Goal: Find specific page/section: Find specific page/section

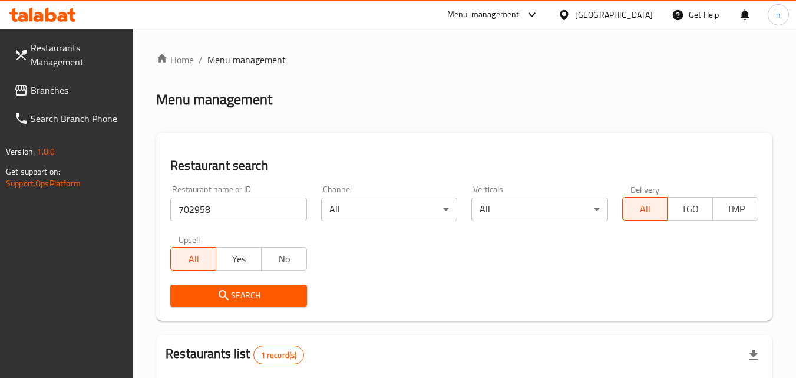
scroll to position [148, 0]
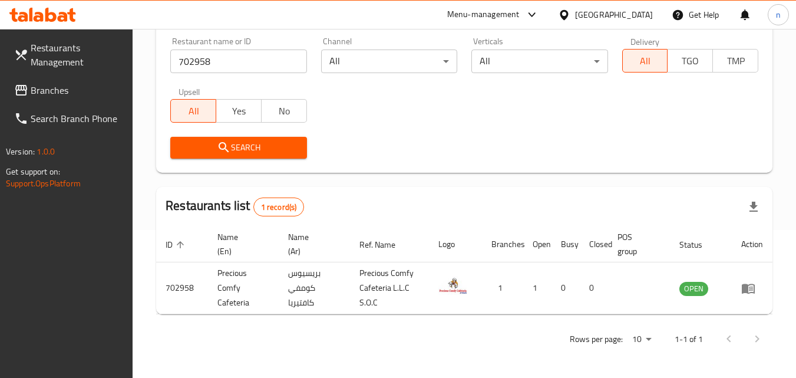
click at [591, 12] on div "[GEOGRAPHIC_DATA]" at bounding box center [614, 14] width 78 height 13
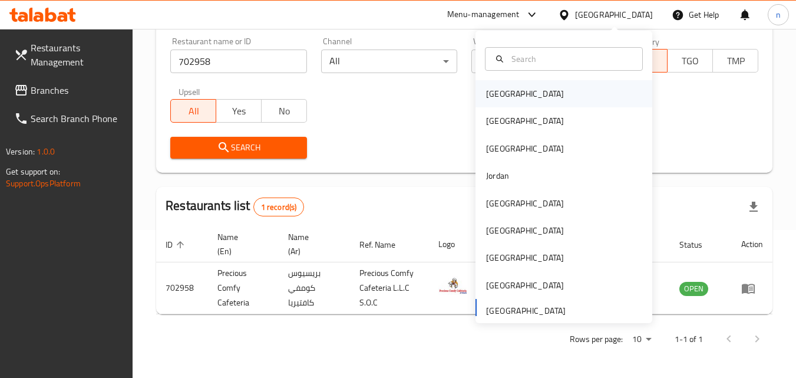
click at [516, 91] on div "[GEOGRAPHIC_DATA]" at bounding box center [564, 93] width 177 height 27
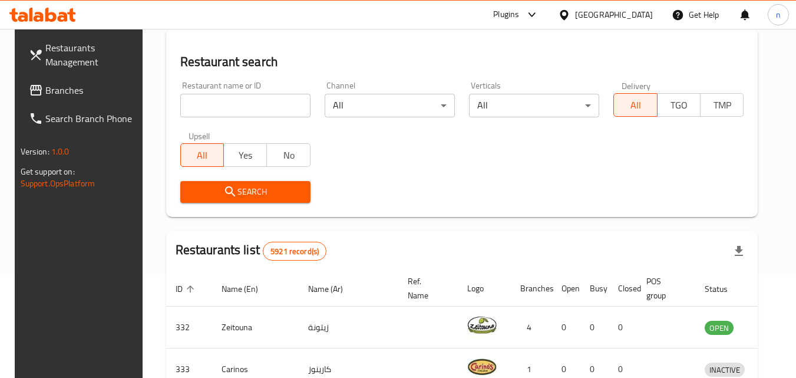
scroll to position [148, 0]
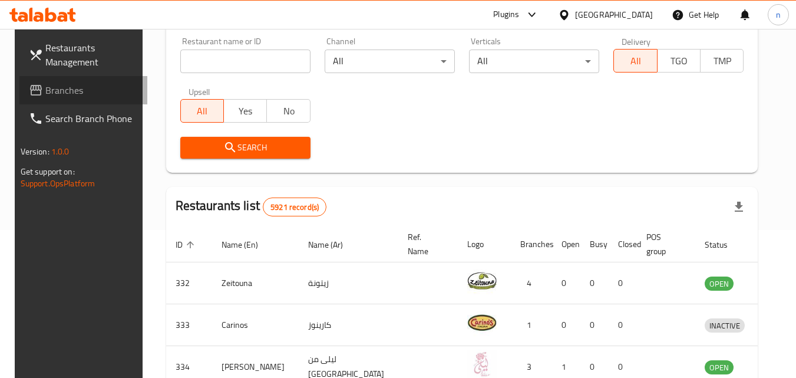
click at [91, 89] on span "Branches" at bounding box center [91, 90] width 93 height 14
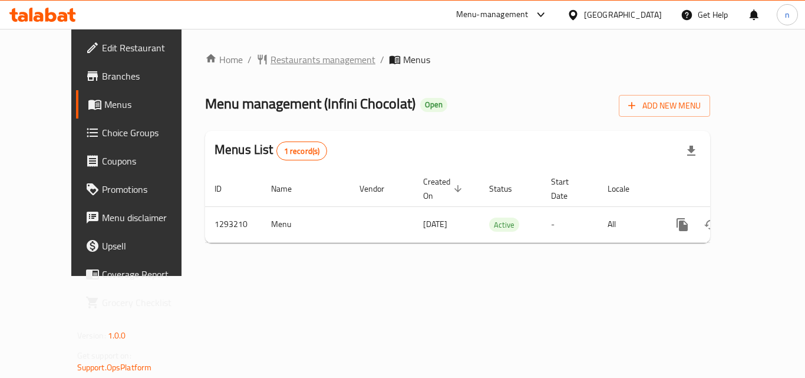
click at [279, 55] on span "Restaurants management" at bounding box center [323, 59] width 105 height 14
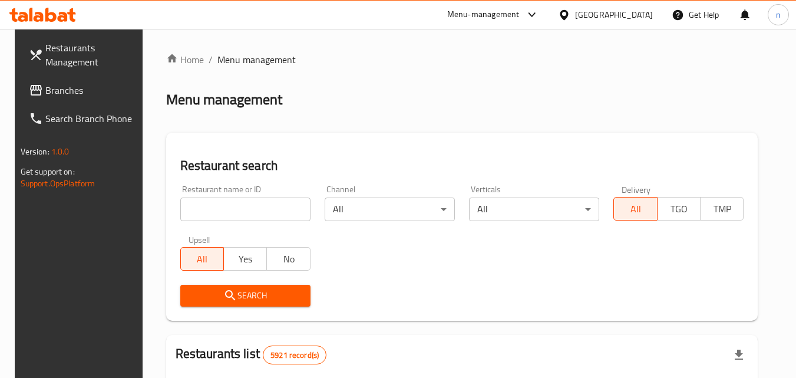
click at [252, 211] on input "search" at bounding box center [245, 209] width 130 height 24
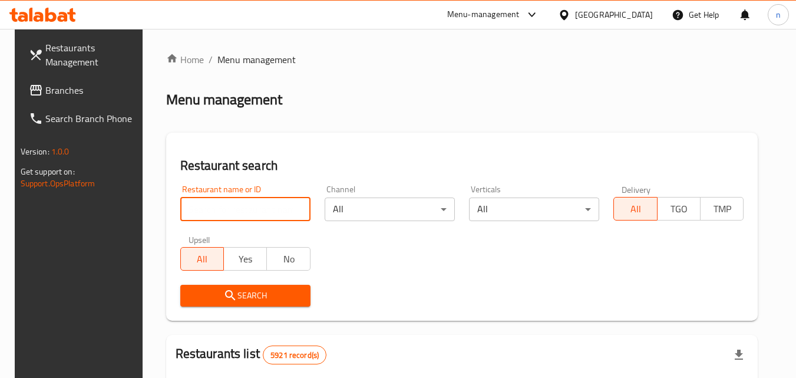
paste input "699414"
type input "699414"
click button "Search" at bounding box center [245, 296] width 130 height 22
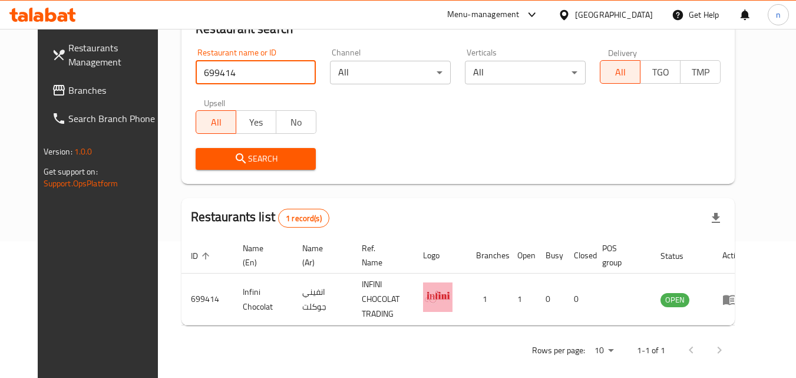
scroll to position [138, 0]
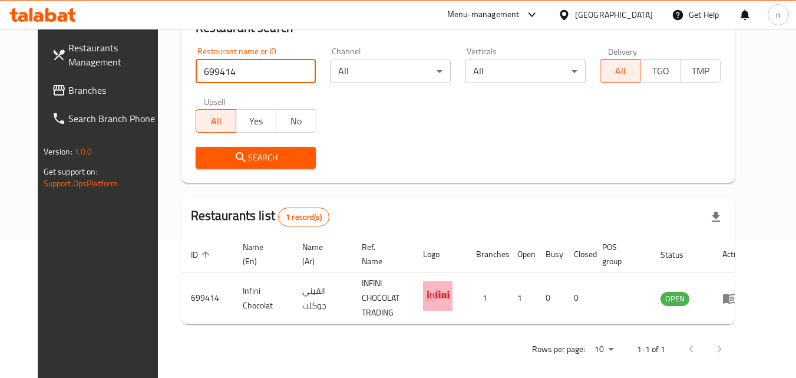
click at [575, 14] on div at bounding box center [566, 14] width 17 height 13
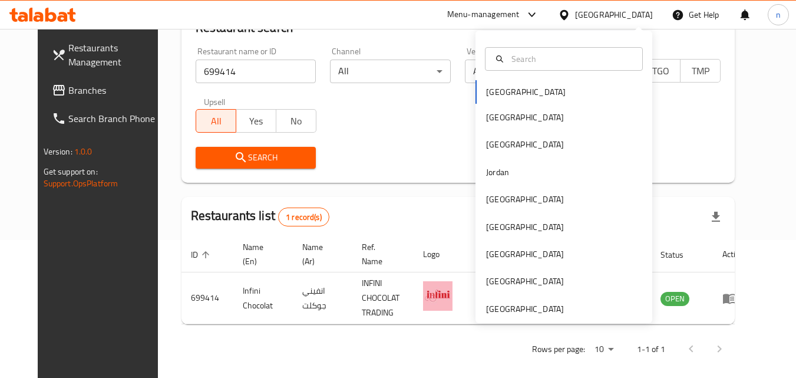
drag, startPoint x: 616, startPoint y: 14, endPoint x: 612, endPoint y: 24, distance: 10.1
click at [570, 15] on icon at bounding box center [564, 15] width 12 height 12
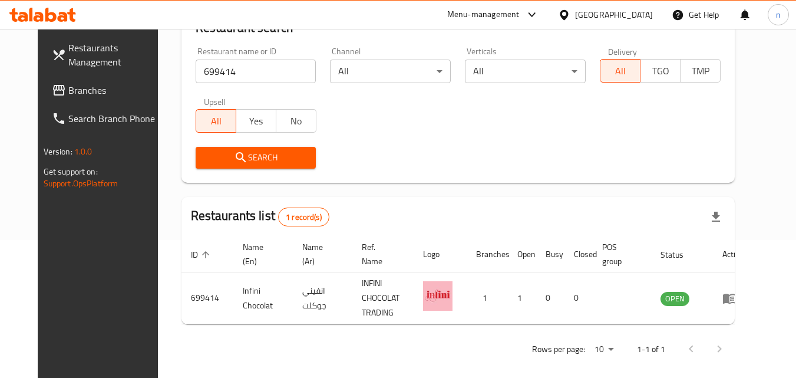
click at [627, 12] on div "[GEOGRAPHIC_DATA]" at bounding box center [614, 14] width 78 height 13
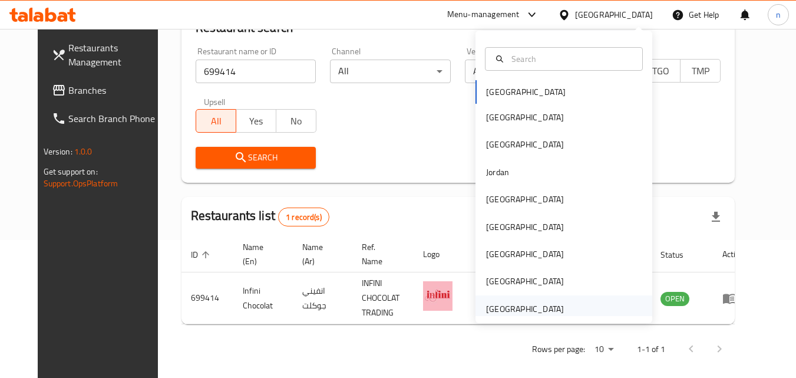
click at [533, 299] on div "[GEOGRAPHIC_DATA]" at bounding box center [525, 308] width 97 height 27
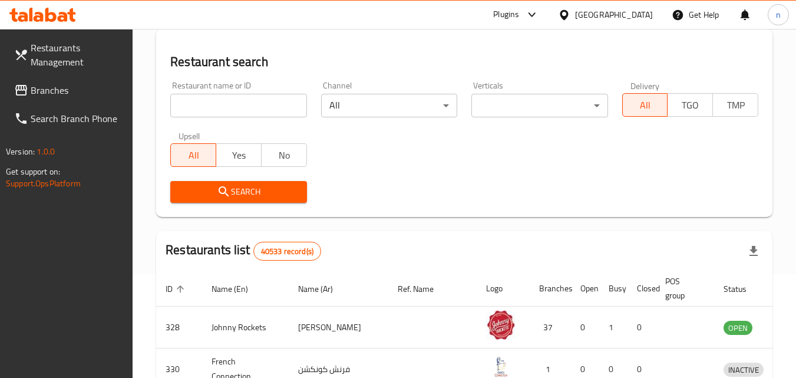
scroll to position [138, 0]
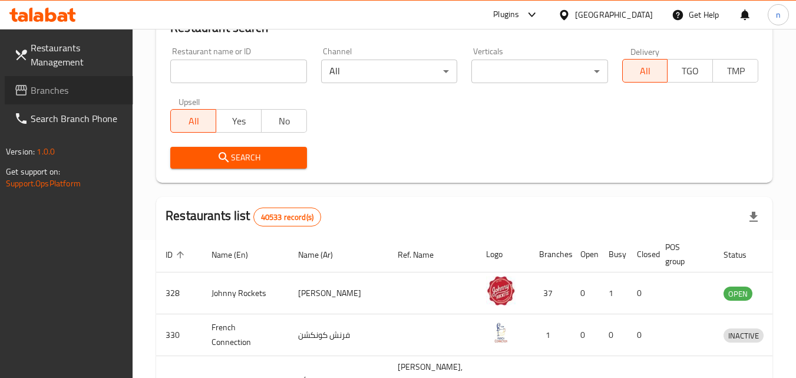
click at [59, 83] on span "Branches" at bounding box center [77, 90] width 93 height 14
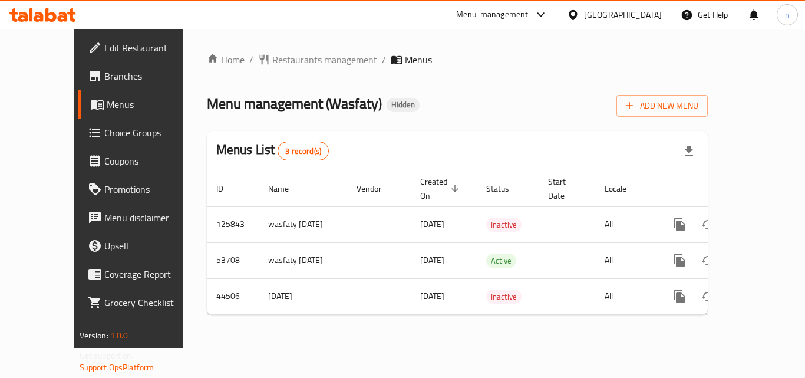
click at [272, 60] on span "Restaurants management" at bounding box center [324, 59] width 105 height 14
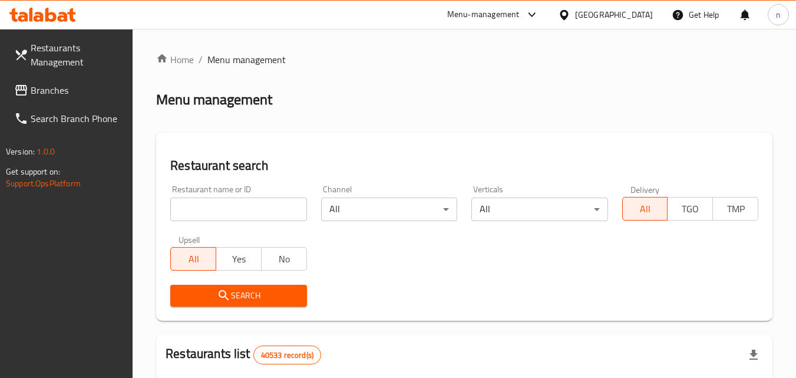
click at [222, 199] on input "search" at bounding box center [238, 209] width 136 height 24
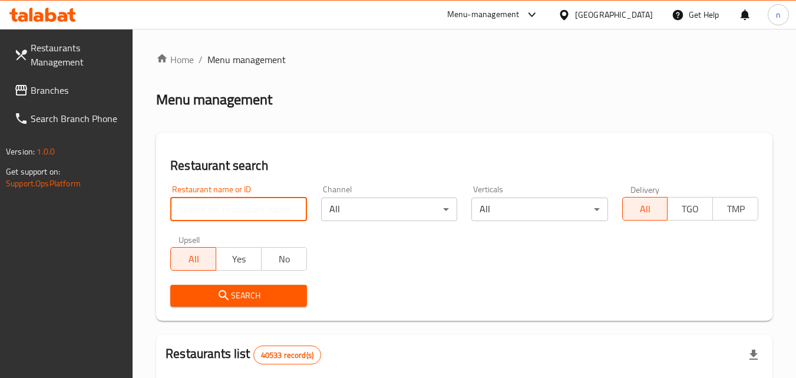
paste input "11137"
type input "11137"
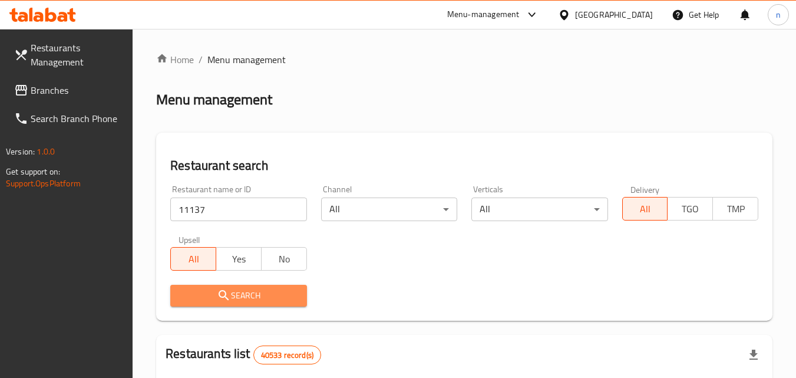
click at [266, 289] on span "Search" at bounding box center [238, 295] width 117 height 15
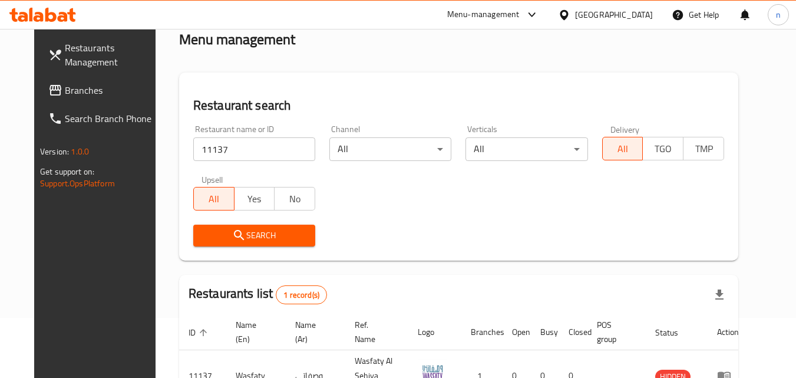
scroll to position [138, 0]
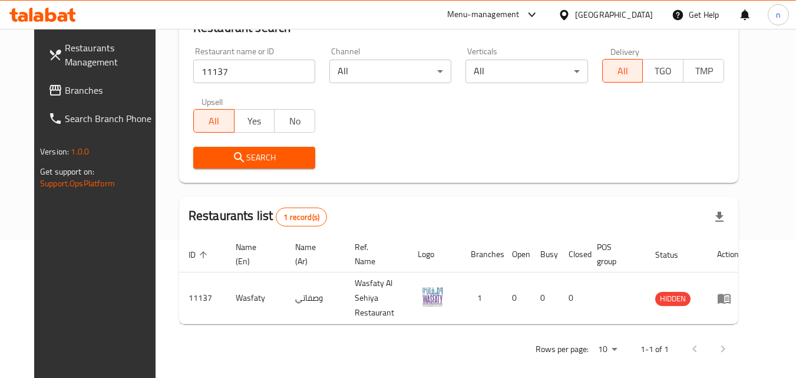
click at [591, 7] on div "[GEOGRAPHIC_DATA]" at bounding box center [606, 15] width 114 height 28
drag, startPoint x: 593, startPoint y: 14, endPoint x: 593, endPoint y: 25, distance: 11.2
click at [595, 13] on div "[GEOGRAPHIC_DATA]" at bounding box center [614, 14] width 78 height 13
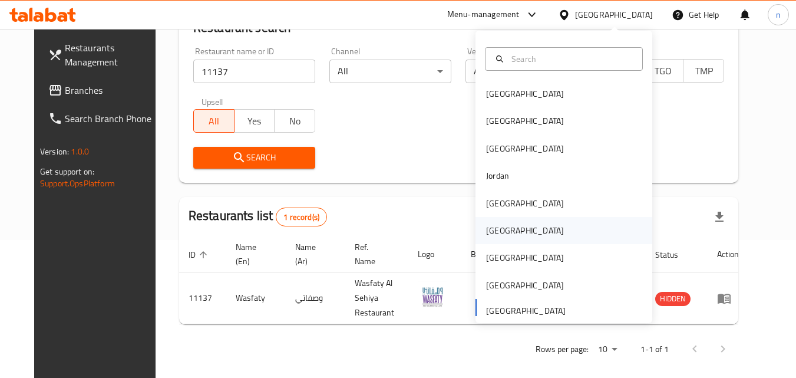
click at [499, 226] on div "[GEOGRAPHIC_DATA]" at bounding box center [525, 230] width 78 height 13
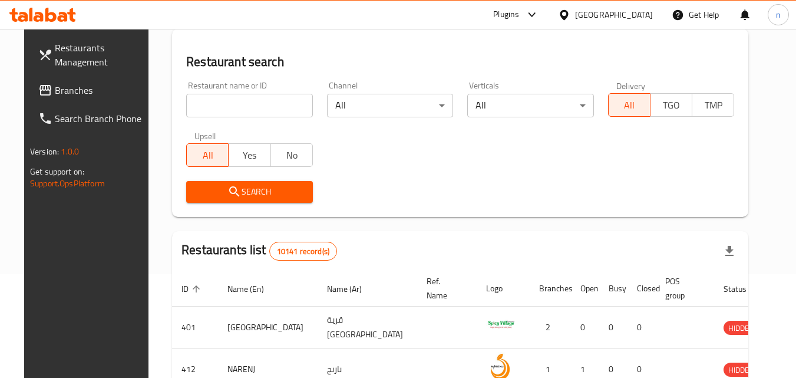
scroll to position [138, 0]
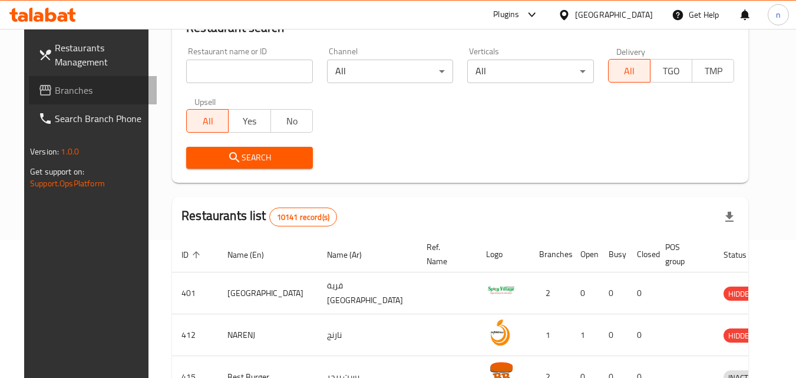
click at [62, 88] on span "Branches" at bounding box center [101, 90] width 93 height 14
